Goal: Task Accomplishment & Management: Complete application form

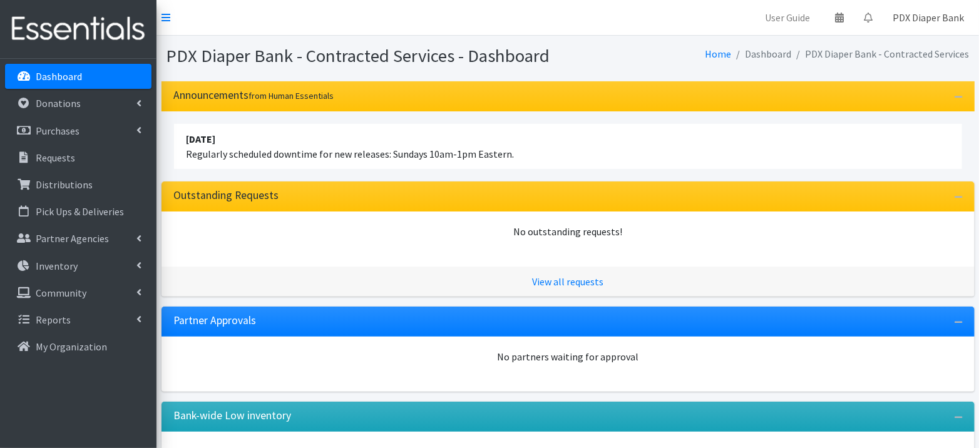
click at [947, 23] on link "PDX Diaper Bank" at bounding box center [927, 17] width 91 height 25
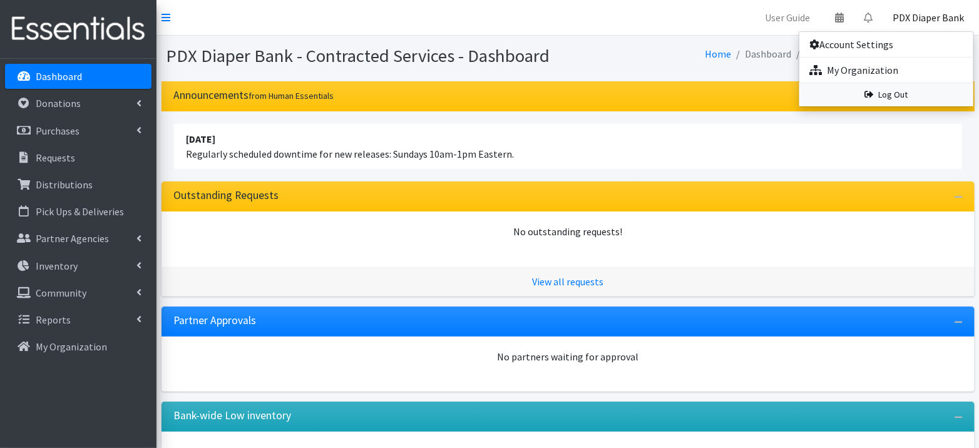
click at [914, 89] on link "Log Out" at bounding box center [886, 94] width 174 height 23
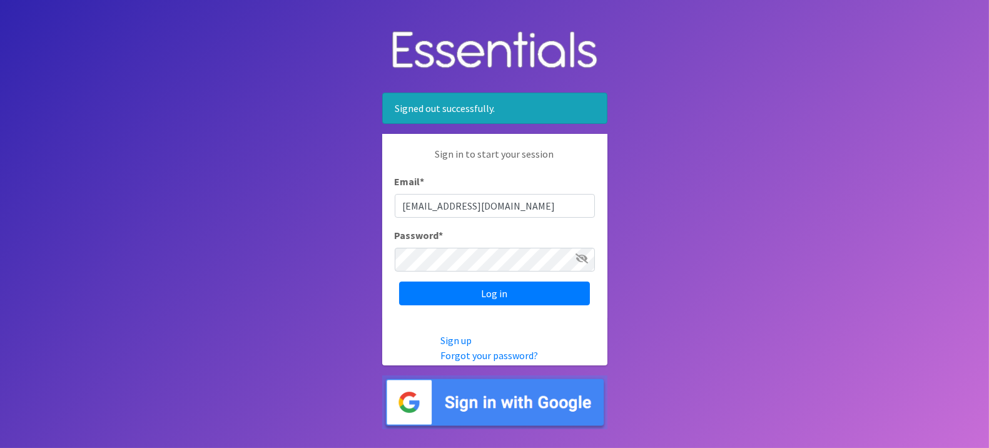
click at [487, 201] on input "pdxdiaperbank@pdxdiaperbank.org" at bounding box center [495, 206] width 200 height 24
type input "info@pdxdiaperbank.org"
click at [486, 297] on input "Log in" at bounding box center [494, 294] width 191 height 24
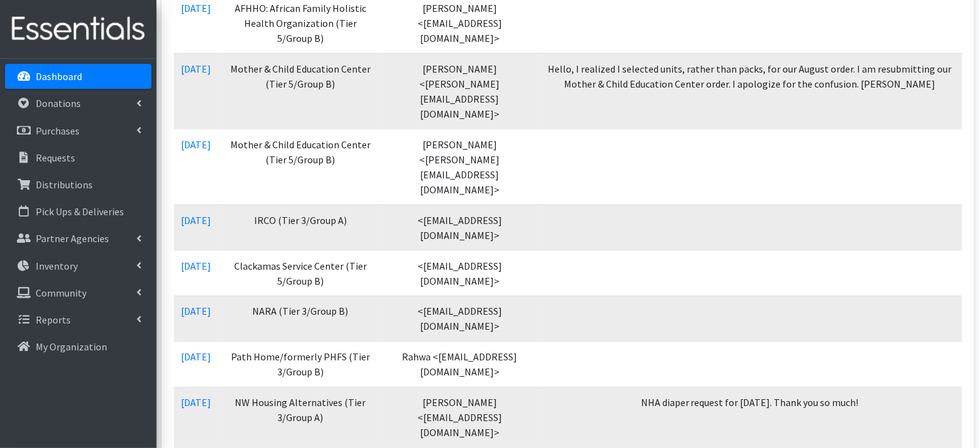
scroll to position [800, 0]
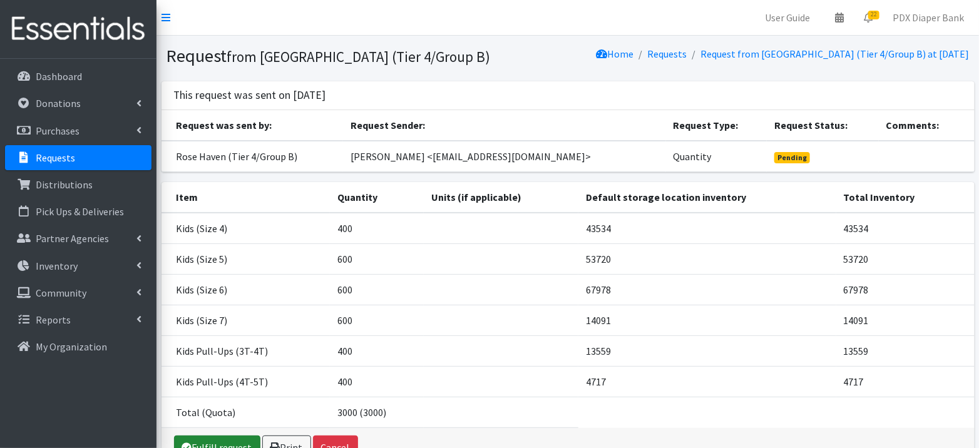
click at [228, 441] on link "Fulfill request" at bounding box center [217, 448] width 86 height 24
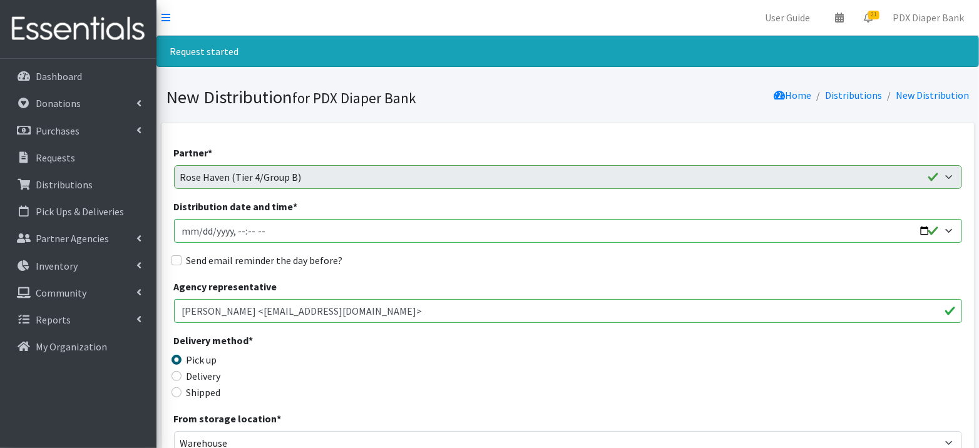
click at [255, 226] on input "Distribution date and time *" at bounding box center [568, 231] width 788 height 24
click at [205, 233] on input "Distribution date and time *" at bounding box center [568, 231] width 788 height 24
click at [926, 230] on input "Distribution date and time *" at bounding box center [568, 231] width 788 height 24
type input "2025-09-09T23:00"
click at [478, 281] on div "Agency representative Tracy Lowman <tlowman@rosehaven.org>" at bounding box center [568, 301] width 788 height 44
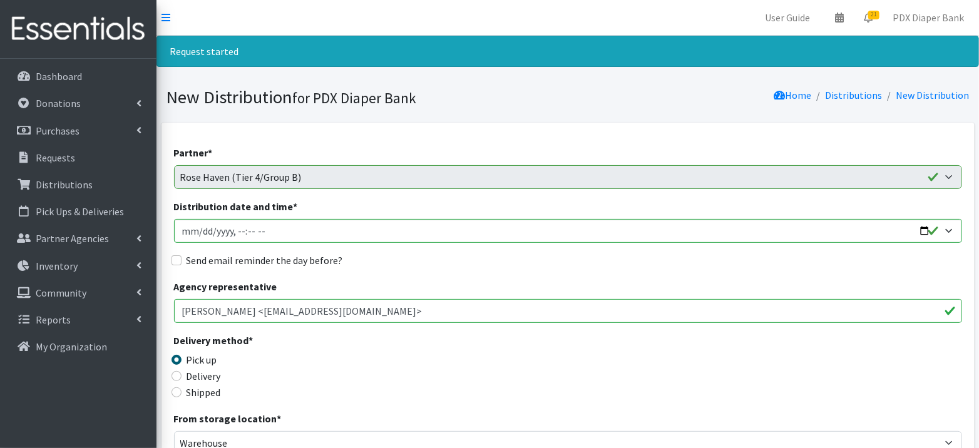
click at [288, 262] on label "Send email reminder the day before?" at bounding box center [264, 260] width 156 height 15
click at [181, 262] on input "Send email reminder the day before?" at bounding box center [176, 260] width 10 height 10
checkbox input "true"
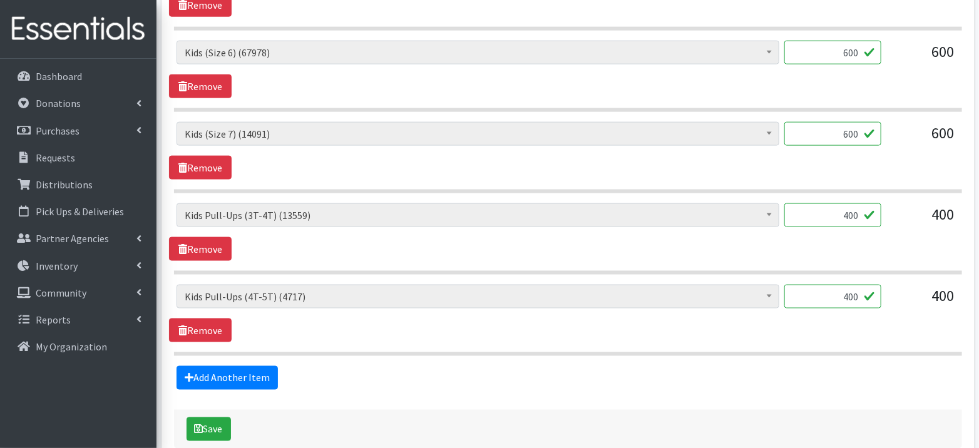
scroll to position [753, 0]
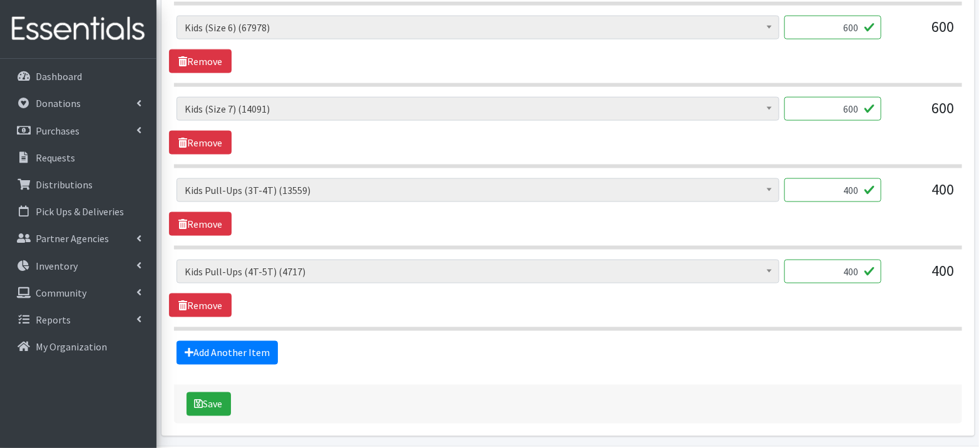
click at [865, 268] on input "400" at bounding box center [832, 272] width 97 height 24
type input "411"
click at [214, 392] on button "Save" at bounding box center [208, 404] width 44 height 24
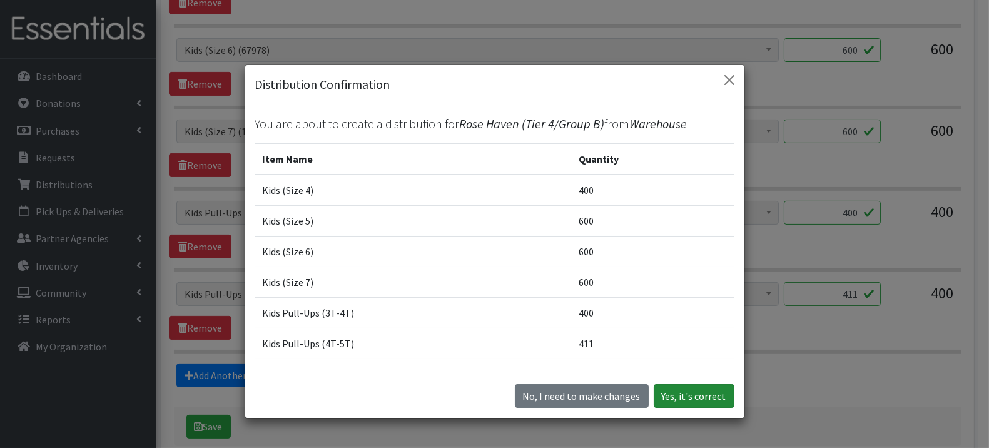
click at [721, 390] on button "Yes, it's correct" at bounding box center [694, 396] width 81 height 24
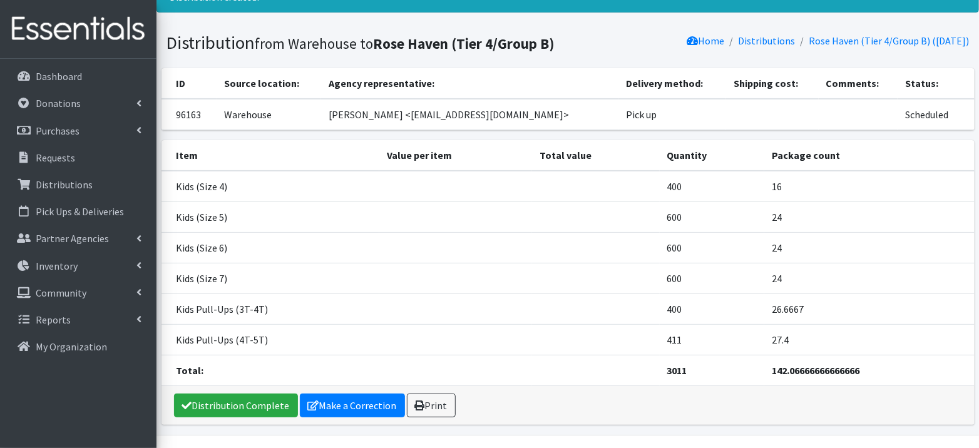
scroll to position [55, 0]
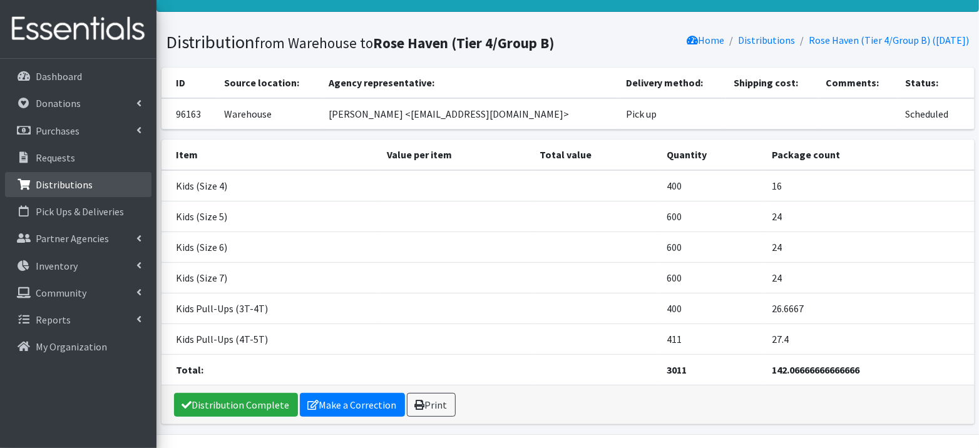
click at [101, 190] on link "Distributions" at bounding box center [78, 184] width 146 height 25
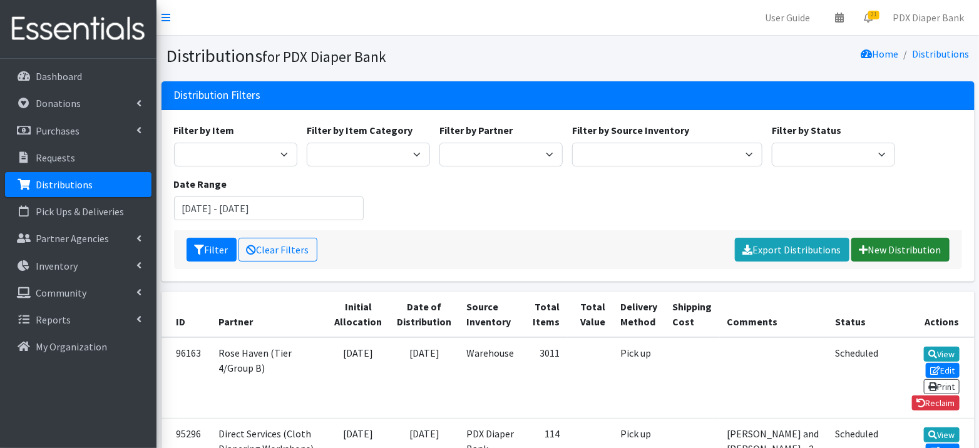
click at [889, 247] on link "New Distribution" at bounding box center [900, 250] width 98 height 24
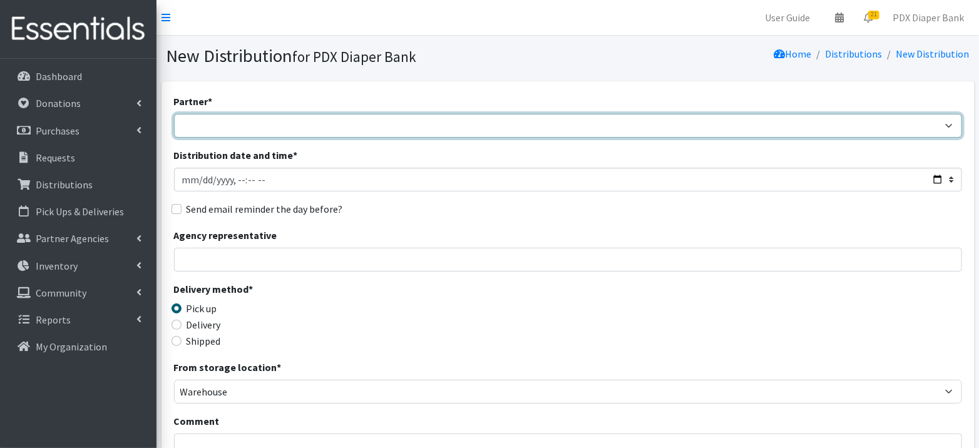
click at [504, 131] on select "AFHHO: African Family Holistic Health Organization (Tier 5/Group B) Beach Bum D…" at bounding box center [568, 126] width 788 height 24
select select "501"
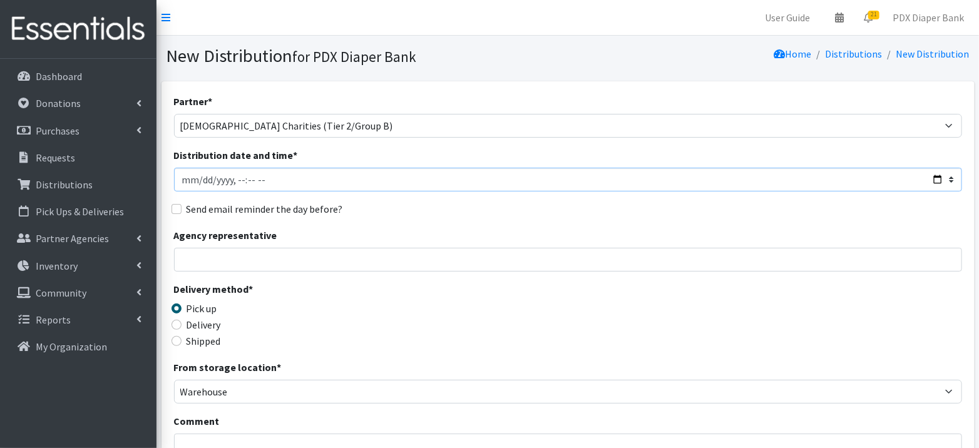
click at [235, 180] on input "Distribution date and time *" at bounding box center [568, 180] width 788 height 24
type input "2025-09-04T10:15"
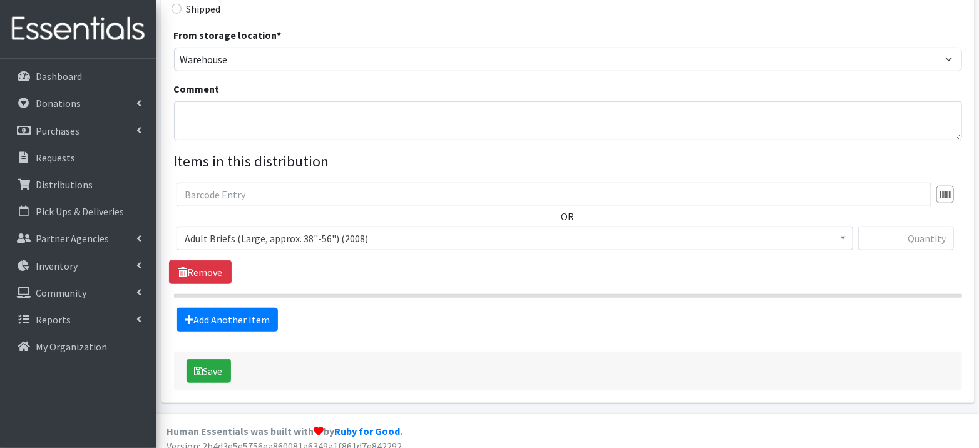
scroll to position [340, 0]
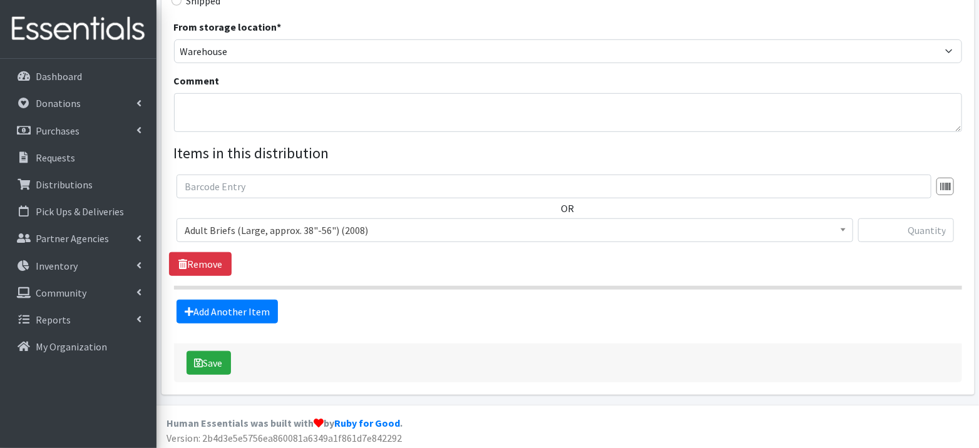
click at [713, 232] on span "Adult Briefs (Large, approx. 38"-56") (2008)" at bounding box center [515, 231] width 660 height 18
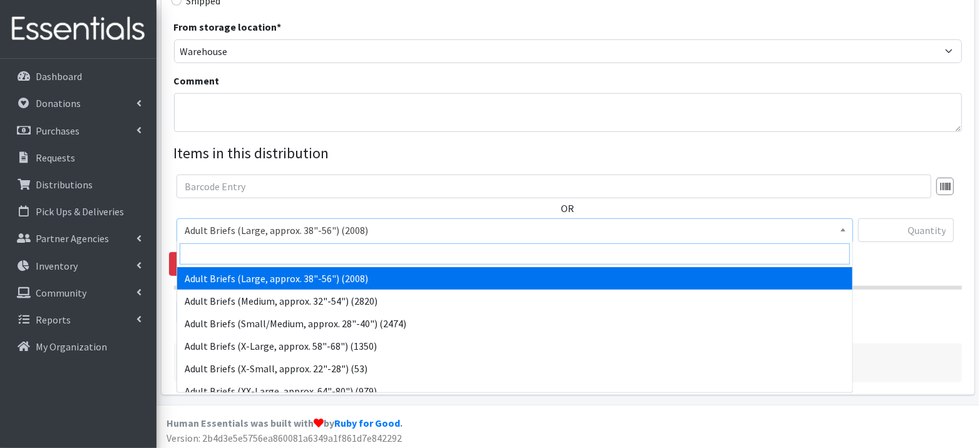
click at [332, 252] on input "search" at bounding box center [515, 253] width 670 height 21
type input "5"
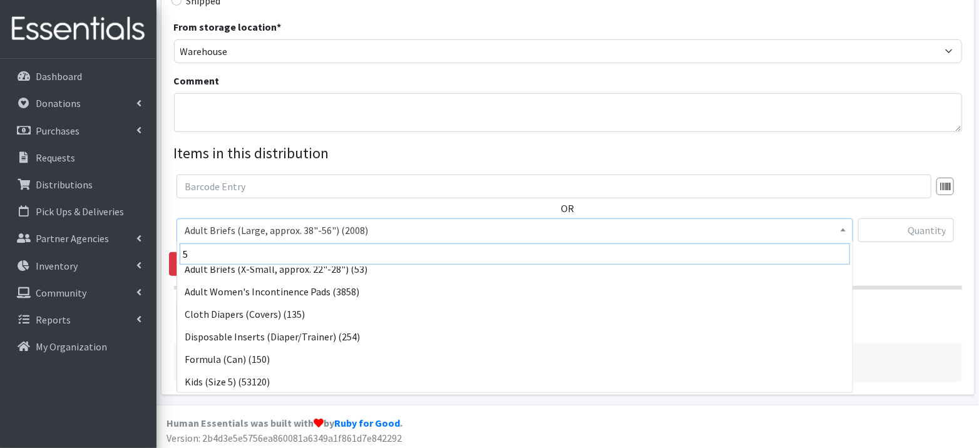
scroll to position [100, 0]
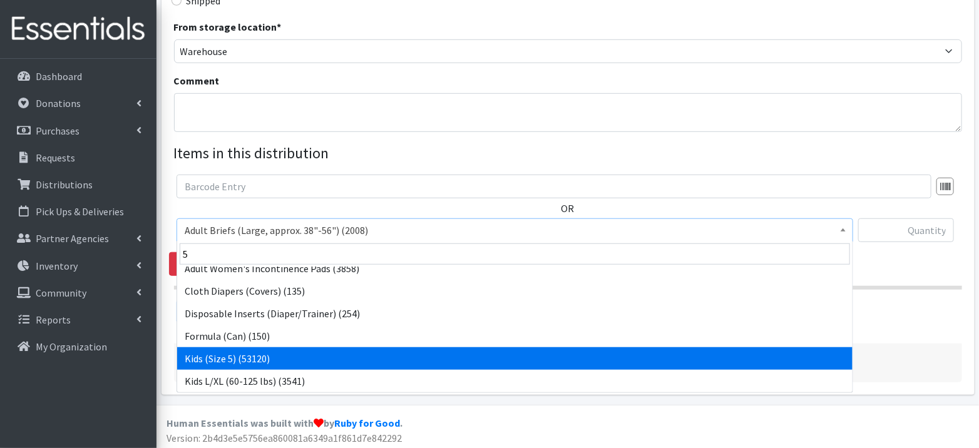
select select "1162"
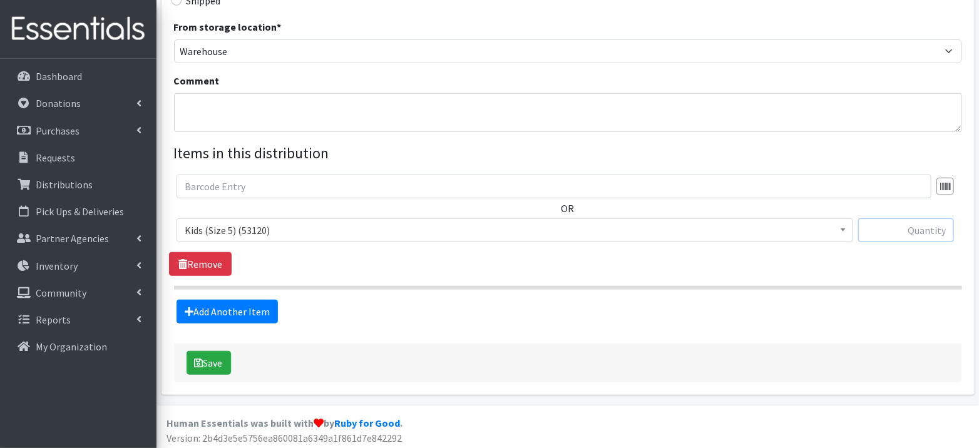
click at [888, 228] on input "text" at bounding box center [906, 230] width 96 height 24
type input "200"
click at [265, 306] on link "Add Another Item" at bounding box center [226, 312] width 101 height 24
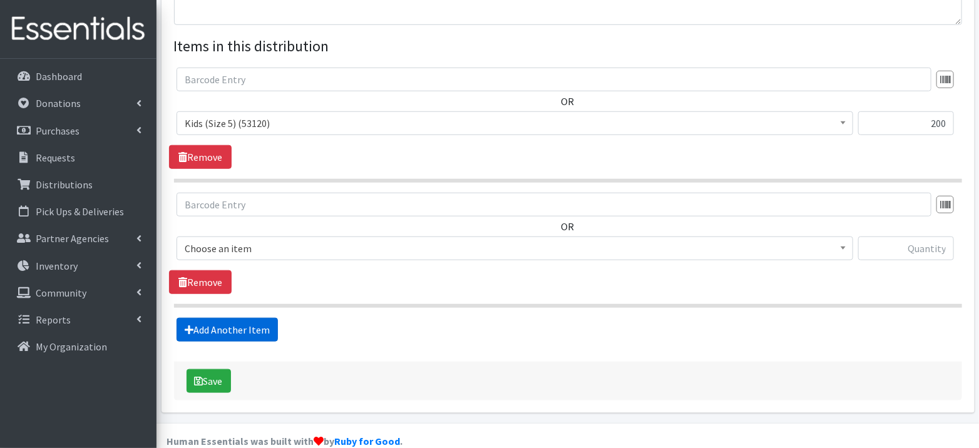
scroll to position [465, 0]
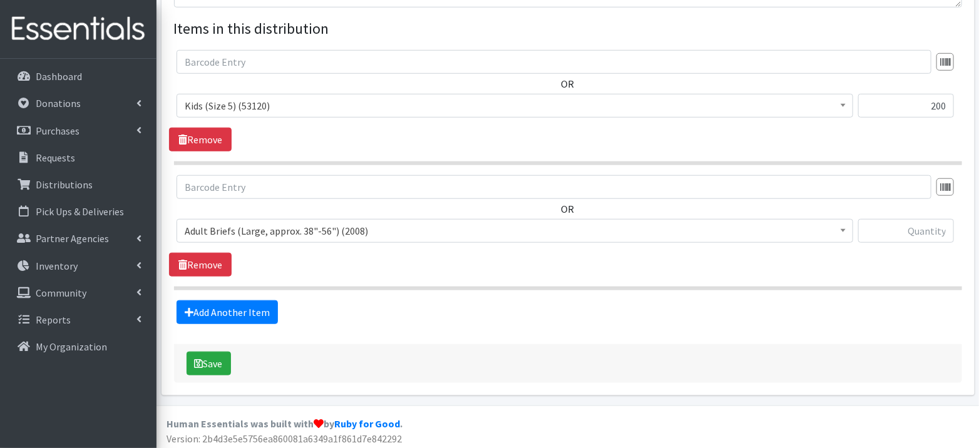
click at [293, 223] on span "Adult Briefs (Large, approx. 38"-56") (2008)" at bounding box center [515, 231] width 660 height 18
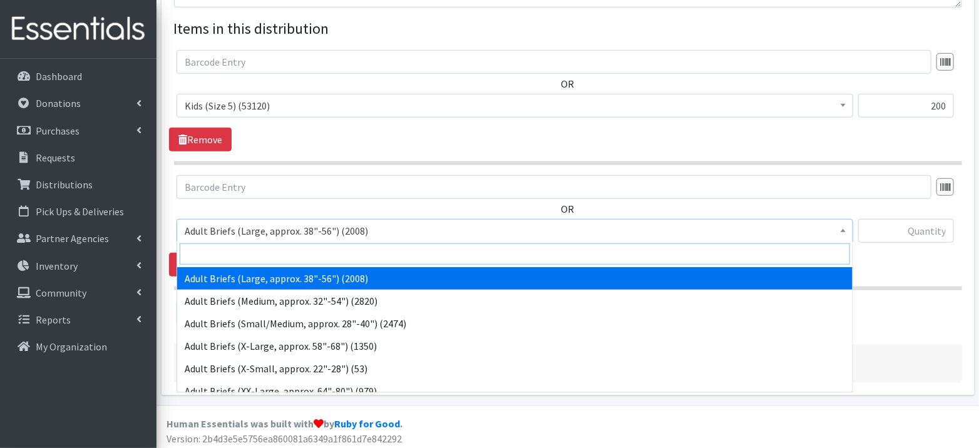
click at [287, 250] on input "search" at bounding box center [515, 253] width 670 height 21
type input "6)"
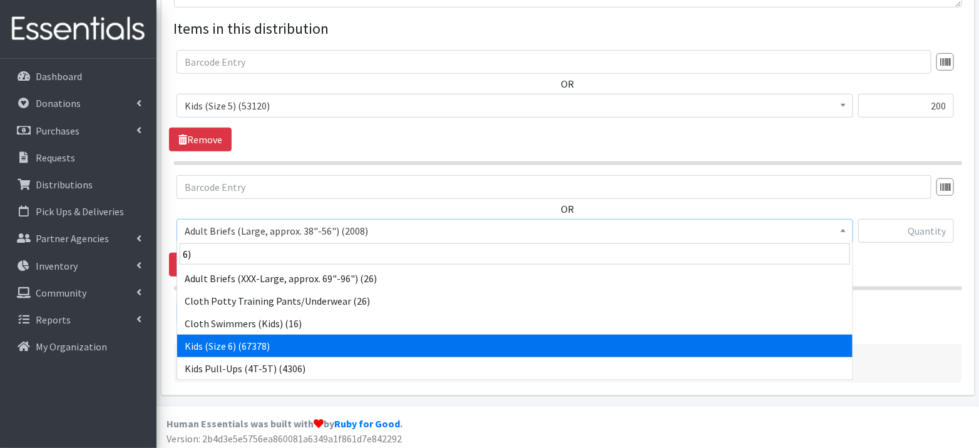
select select "1164"
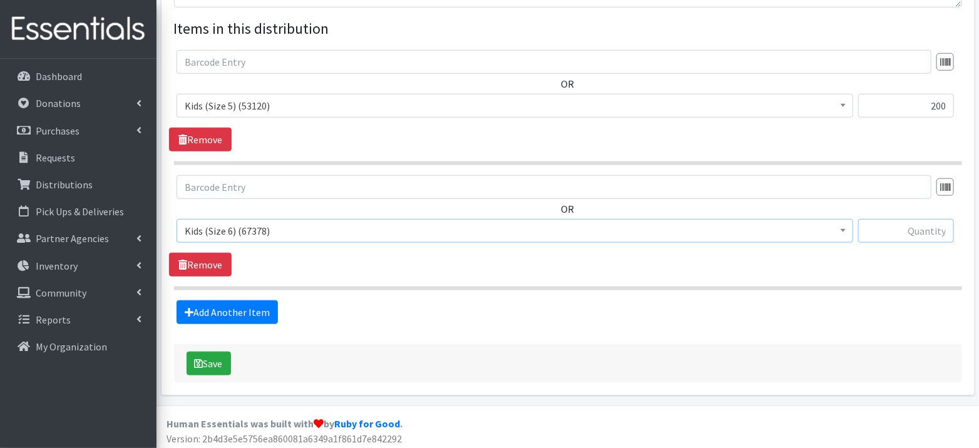
click at [911, 227] on input "text" at bounding box center [906, 231] width 96 height 24
type input "200"
click at [240, 312] on link "Add Another Item" at bounding box center [226, 312] width 101 height 24
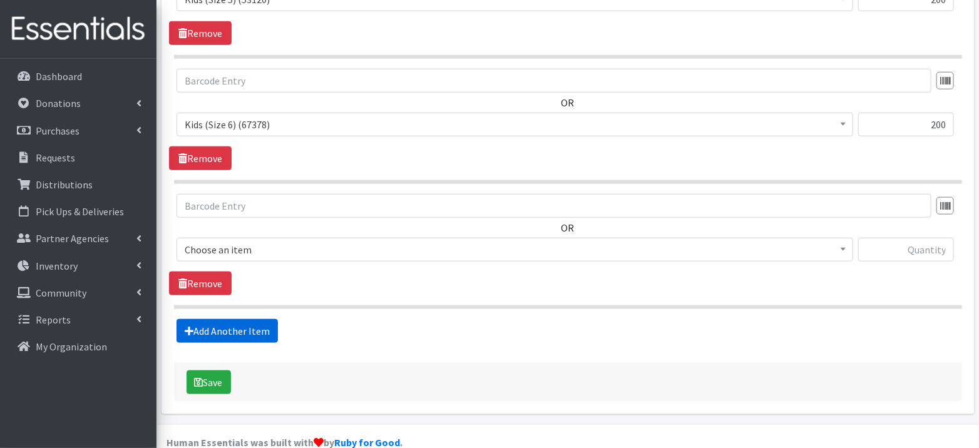
scroll to position [589, 0]
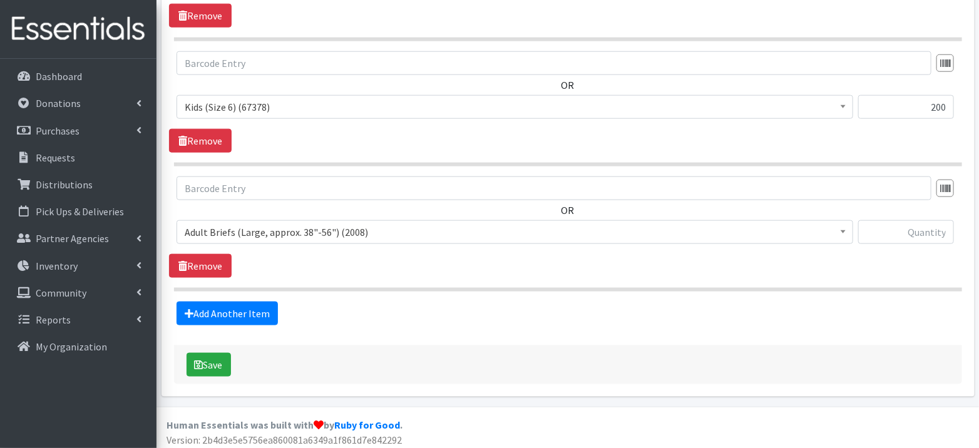
click at [295, 231] on span "Adult Briefs (Large, approx. 38"-56") (2008)" at bounding box center [515, 232] width 660 height 18
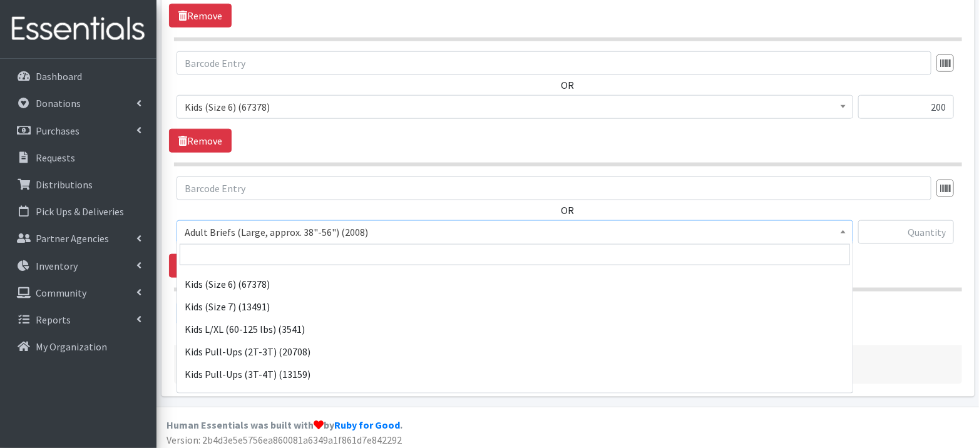
scroll to position [852, 0]
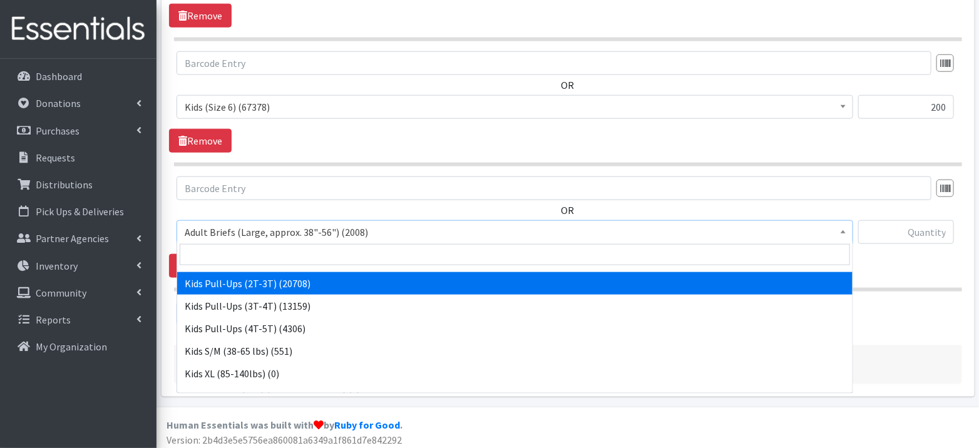
select select "1169"
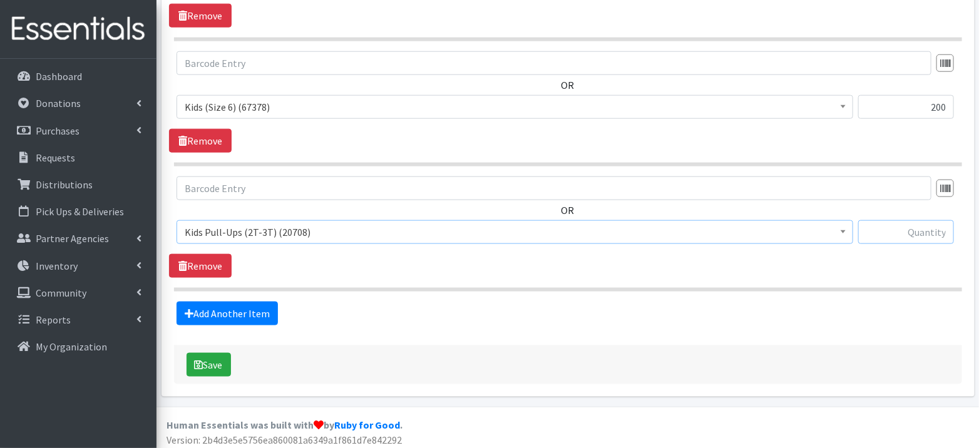
click at [924, 228] on input "text" at bounding box center [906, 232] width 96 height 24
type input "208"
click at [249, 306] on link "Add Another Item" at bounding box center [226, 314] width 101 height 24
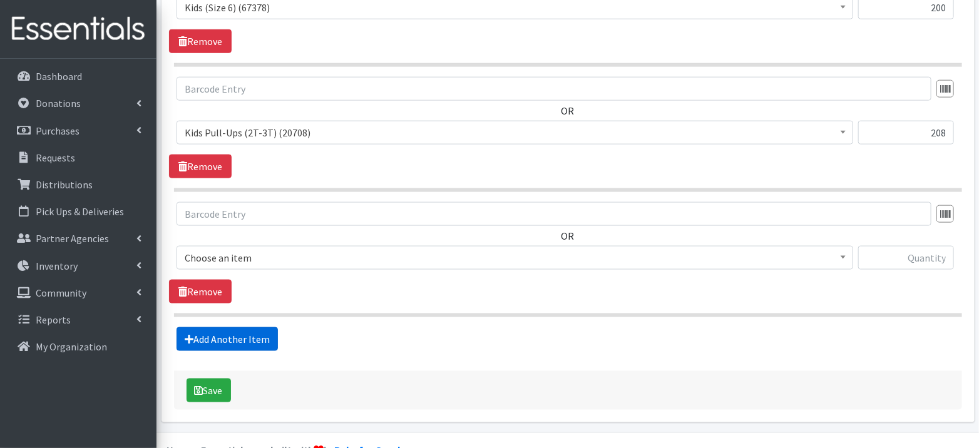
scroll to position [713, 0]
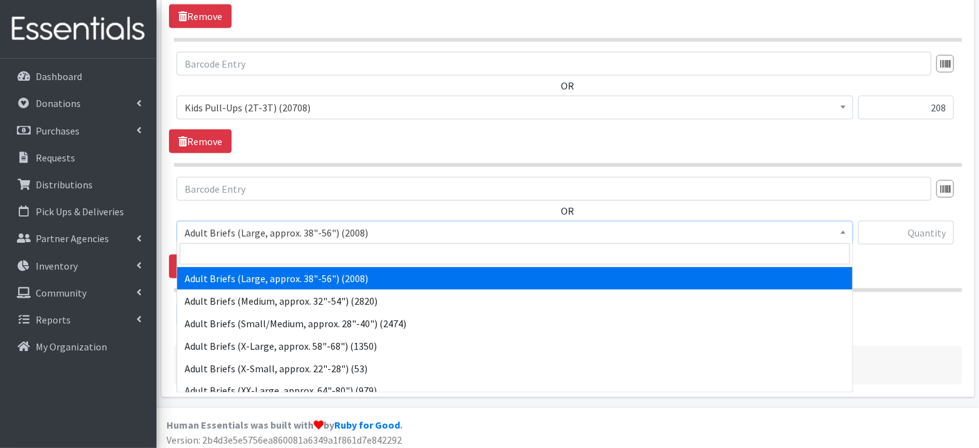
click at [297, 229] on span "Adult Briefs (Large, approx. 38"-56") (2008)" at bounding box center [515, 233] width 660 height 18
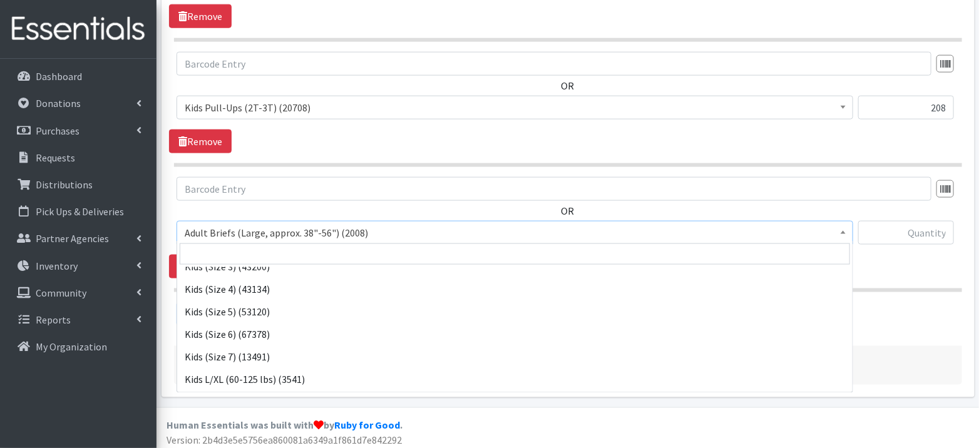
scroll to position [864, 0]
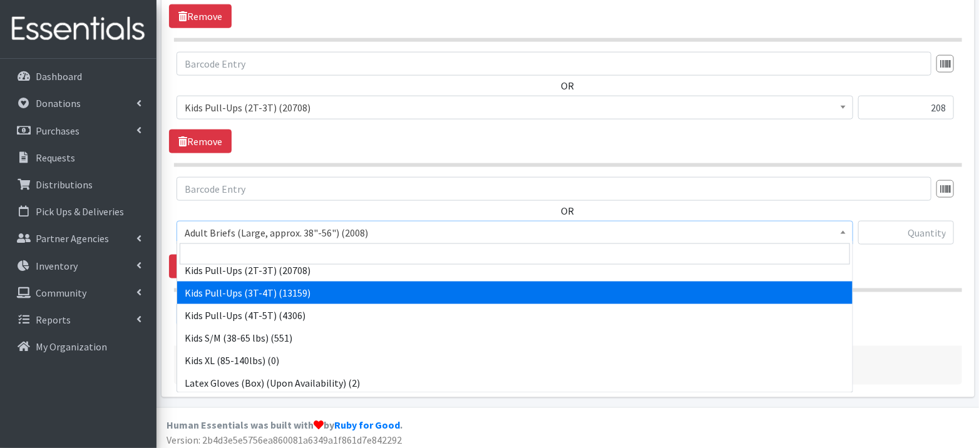
select select "1171"
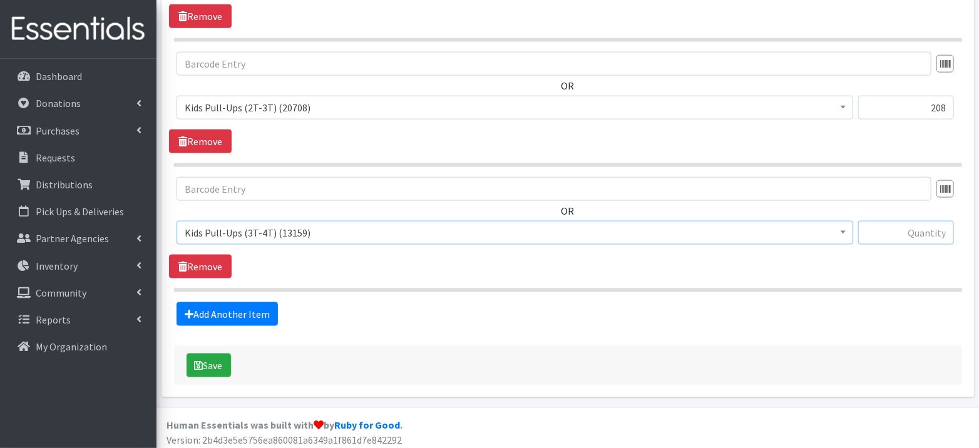
click at [925, 226] on input "text" at bounding box center [906, 233] width 96 height 24
type input "200"
click at [250, 310] on link "Add Another Item" at bounding box center [226, 314] width 101 height 24
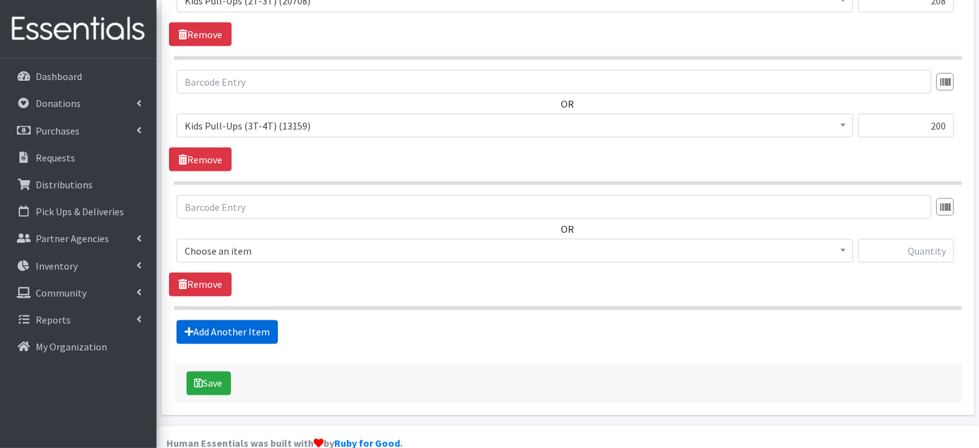
scroll to position [837, 0]
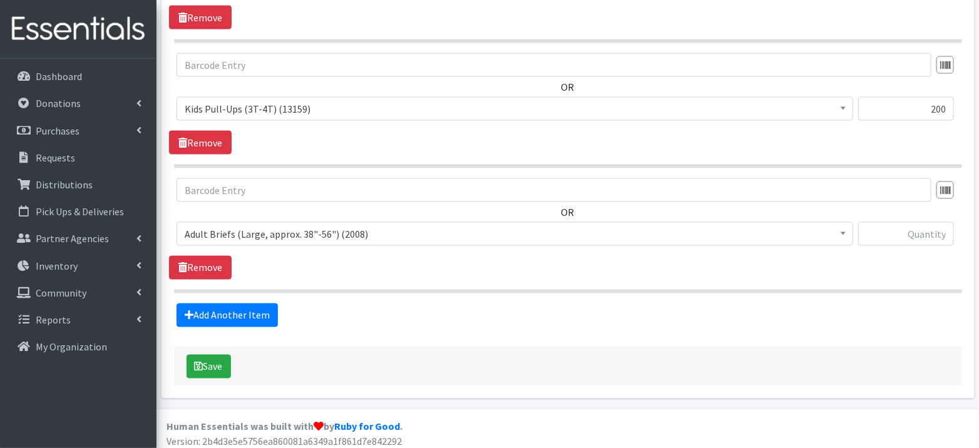
click at [314, 227] on span "Adult Briefs (Large, approx. 38"-56") (2008)" at bounding box center [515, 234] width 660 height 18
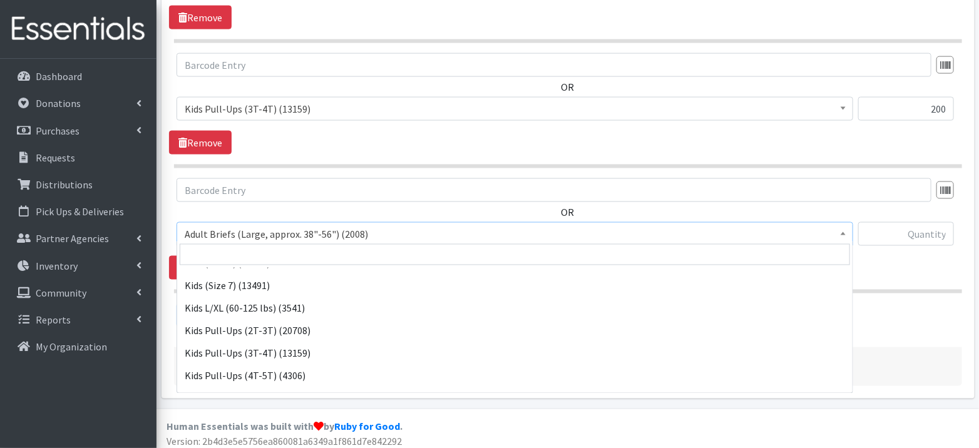
scroll to position [813, 0]
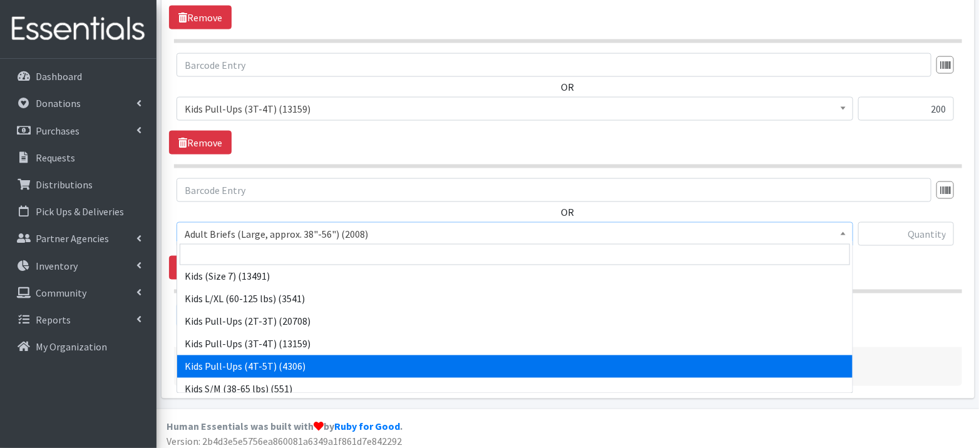
select select "1185"
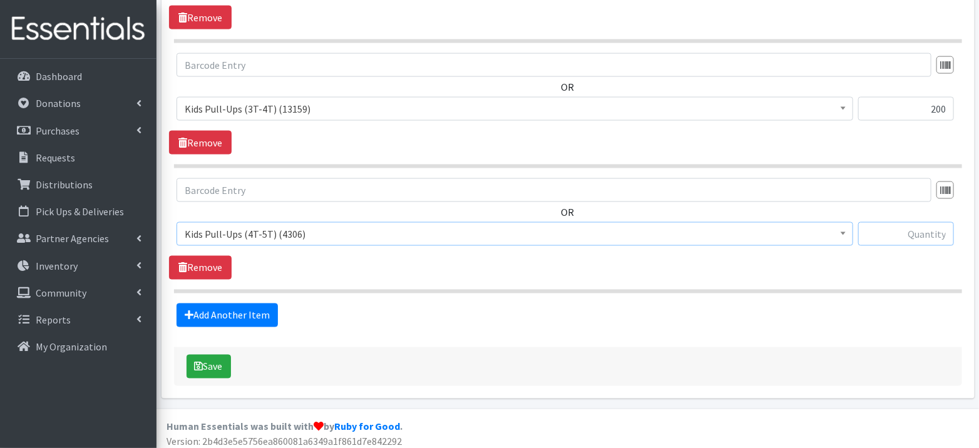
click at [929, 227] on input "text" at bounding box center [906, 234] width 96 height 24
type input "190"
click at [204, 356] on button "Save" at bounding box center [208, 367] width 44 height 24
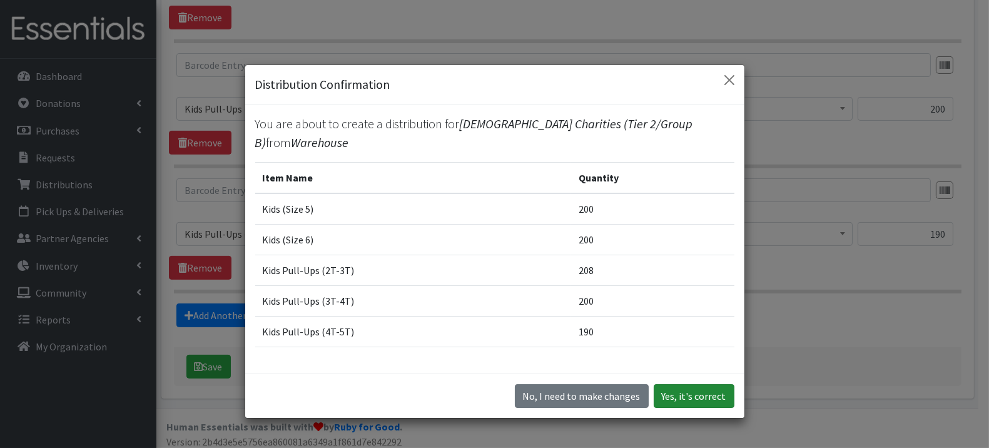
click at [697, 394] on button "Yes, it's correct" at bounding box center [694, 396] width 81 height 24
